Goal: Transaction & Acquisition: Book appointment/travel/reservation

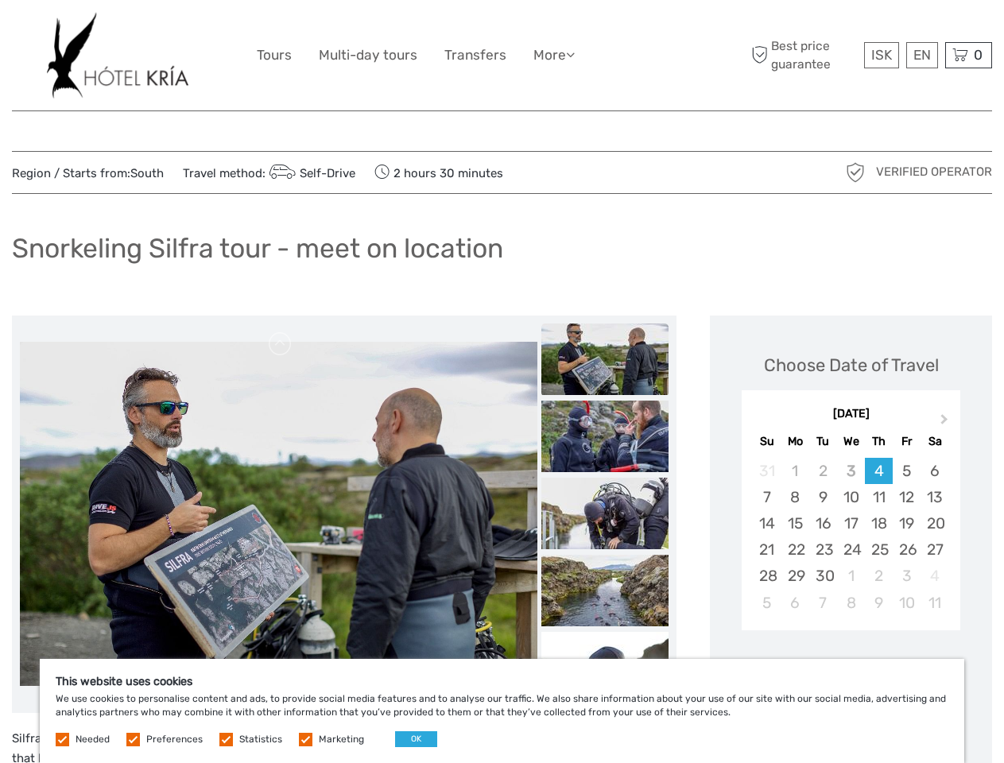
click at [429, 55] on ul "Tours Multi-day tours Transfers More Food & drink Travel Articles Back to Hotel…" at bounding box center [428, 55] width 342 height 23
click at [554, 55] on link "More" at bounding box center [554, 55] width 41 height 23
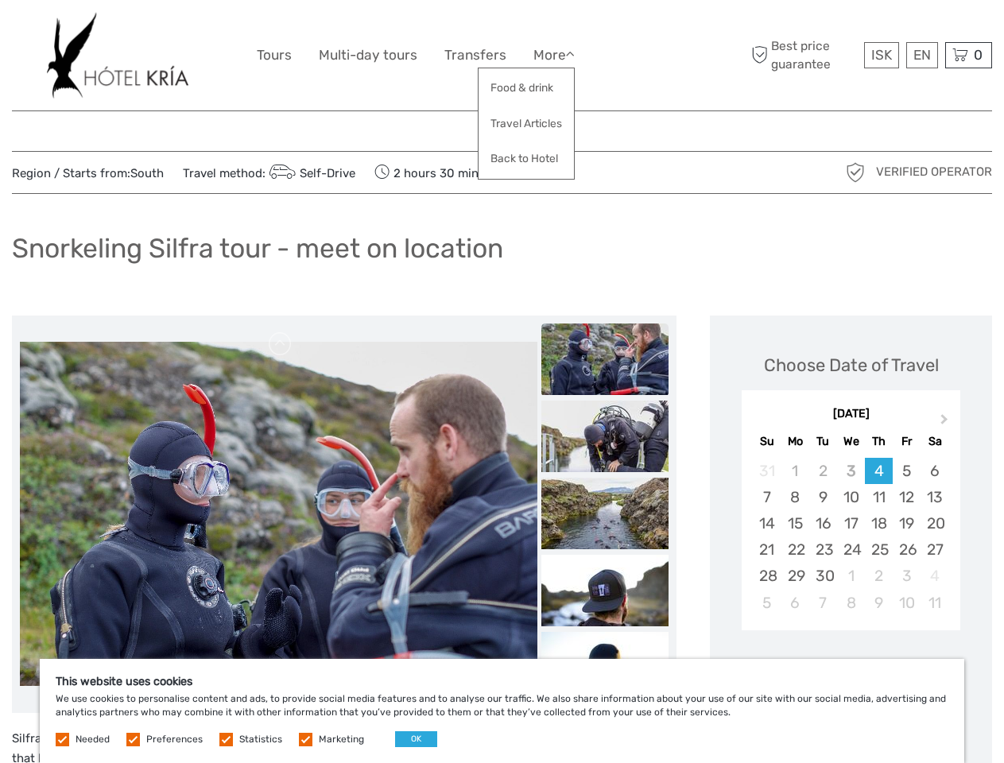
click at [573, 54] on icon at bounding box center [570, 55] width 9 height 14
click at [881, 55] on span "ISK" at bounding box center [882, 55] width 21 height 16
click at [922, 55] on div "EN English Español Deutsch" at bounding box center [923, 55] width 32 height 26
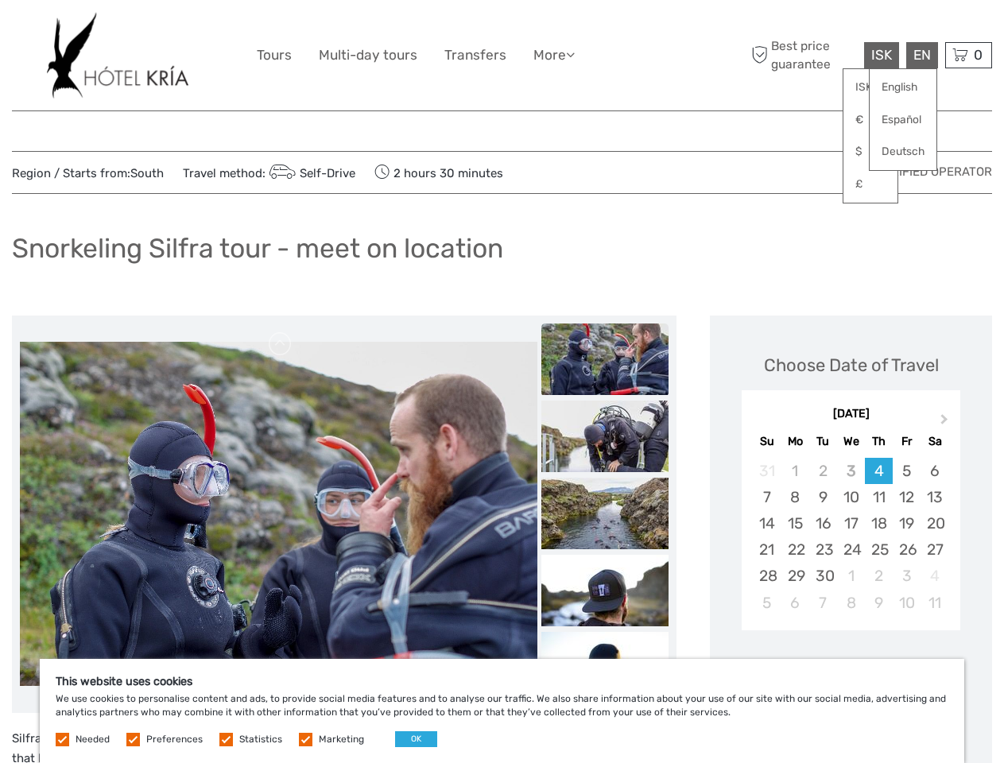
click at [969, 55] on div "0 Items Total 0 ISK Checkout The shopping cart is empty." at bounding box center [968, 55] width 47 height 26
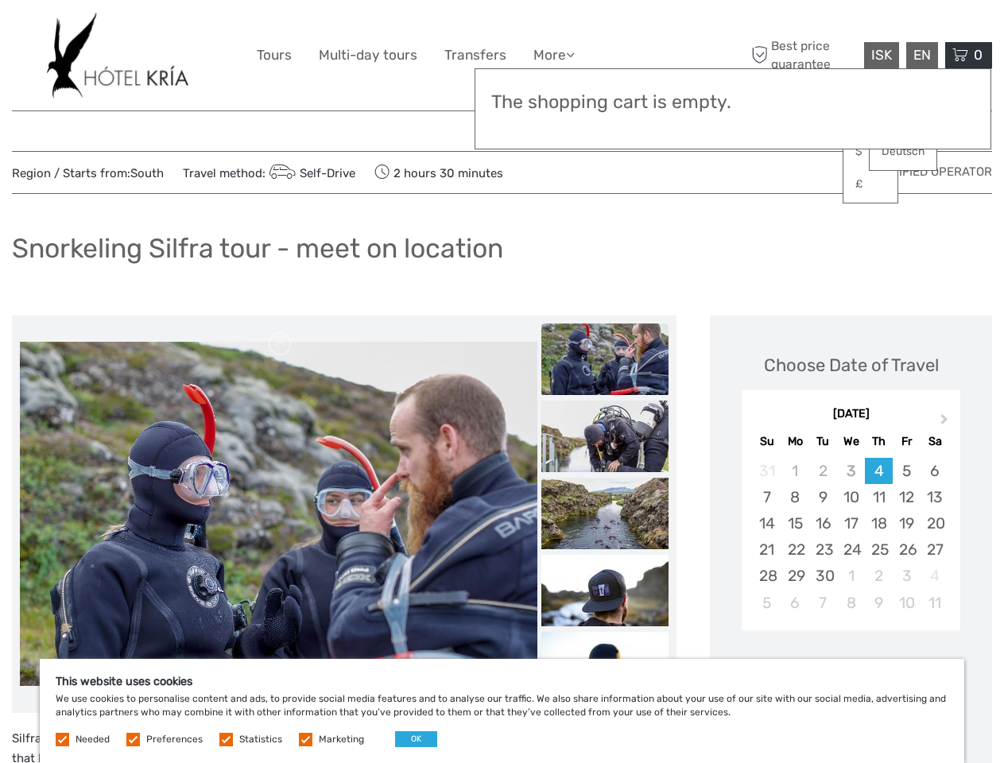
click at [278, 514] on img at bounding box center [279, 514] width 518 height 345
click at [281, 344] on link at bounding box center [280, 344] width 25 height 25
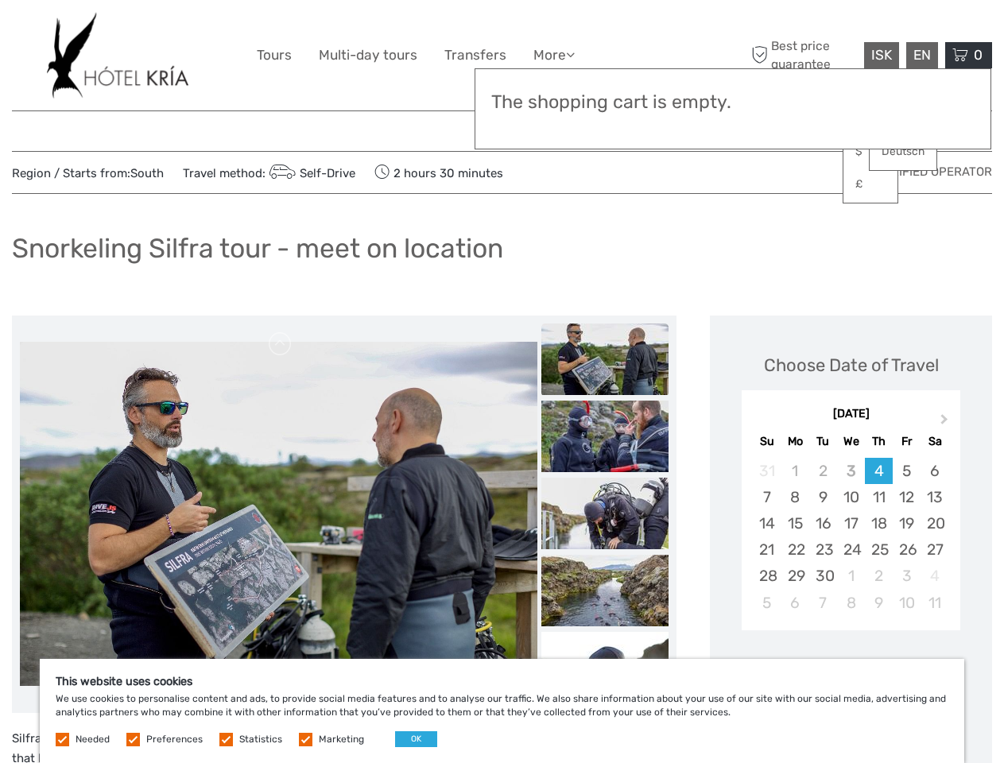
click at [605, 129] on div "Items Total 0 ISK Checkout The shopping cart is empty." at bounding box center [733, 108] width 517 height 81
click at [605, 128] on div "Items Total 0 ISK Checkout The shopping cart is empty." at bounding box center [733, 108] width 517 height 81
